Goal: Find specific page/section: Find specific page/section

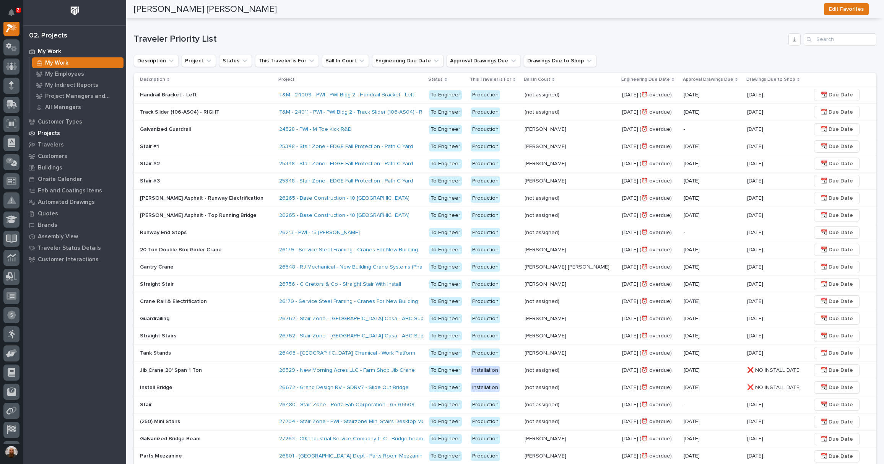
click at [51, 135] on p "Projects" at bounding box center [49, 133] width 22 height 7
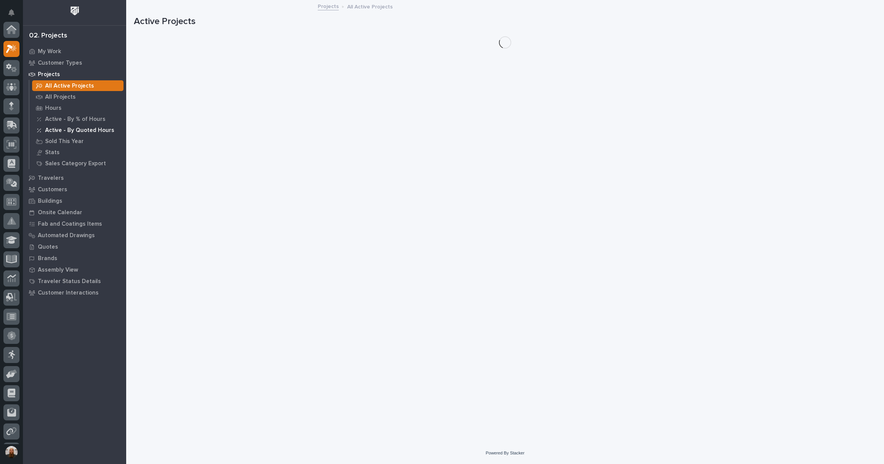
scroll to position [19, 0]
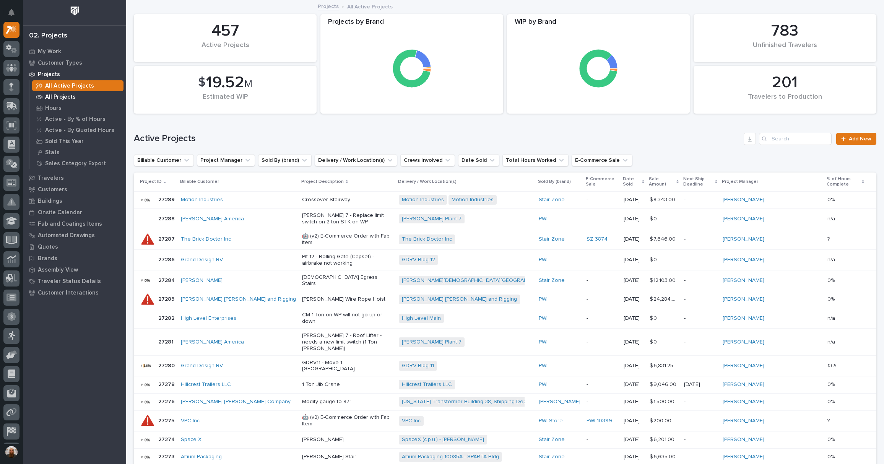
click at [67, 97] on p "All Projects" at bounding box center [60, 97] width 31 height 7
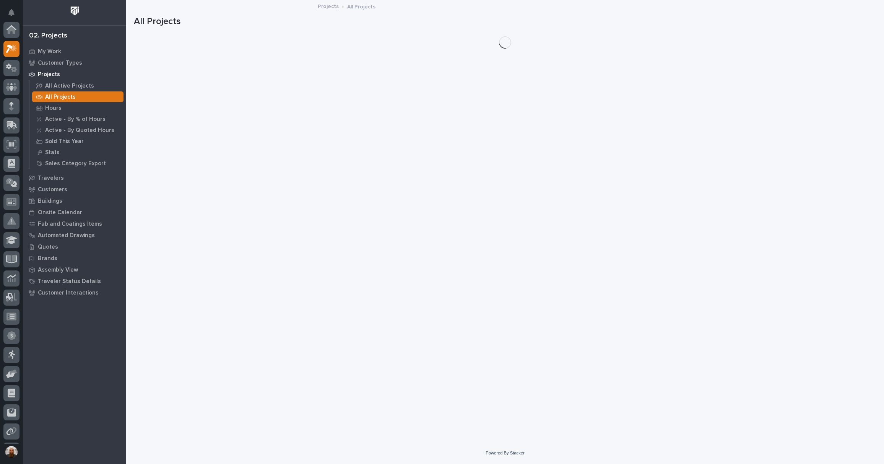
scroll to position [19, 0]
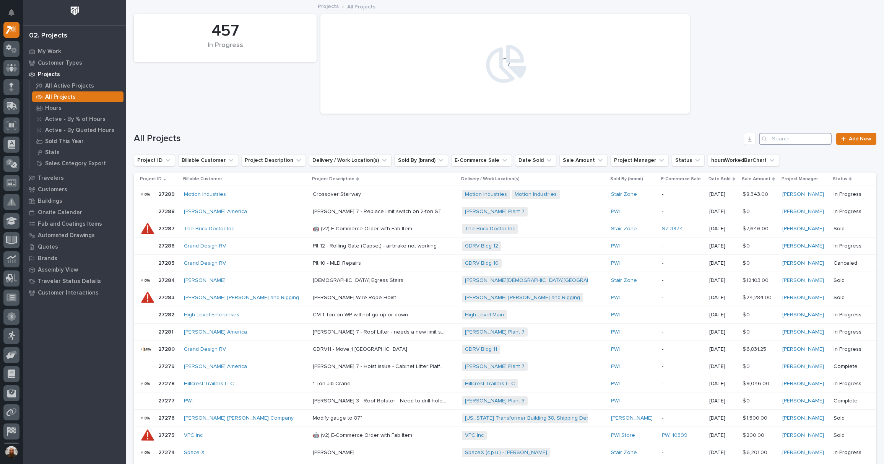
click at [771, 138] on input "Search" at bounding box center [795, 139] width 73 height 12
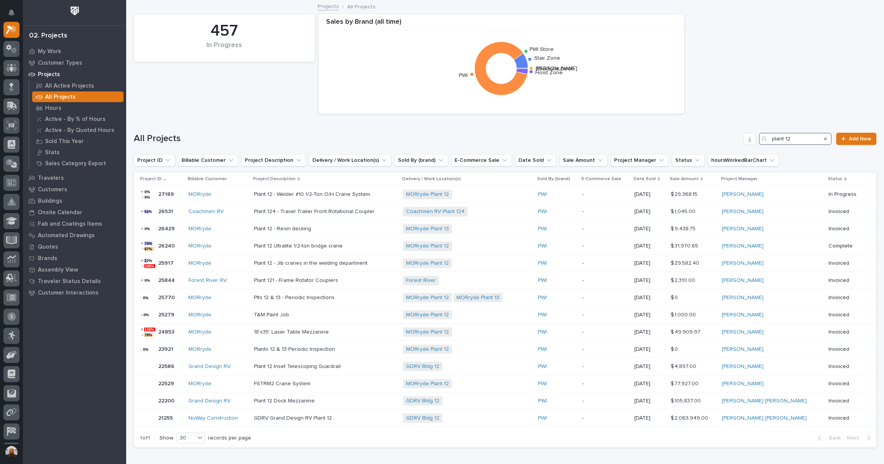
type input "plant 12"
